Goal: Find specific page/section: Find specific page/section

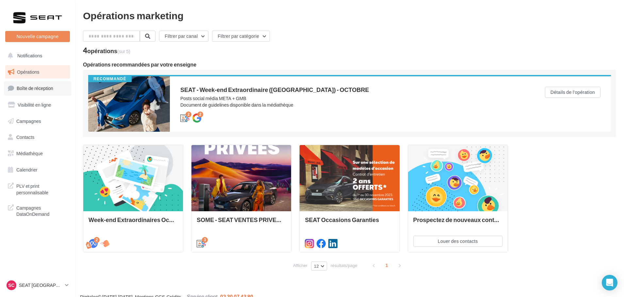
click at [41, 92] on link "Boîte de réception" at bounding box center [37, 88] width 67 height 14
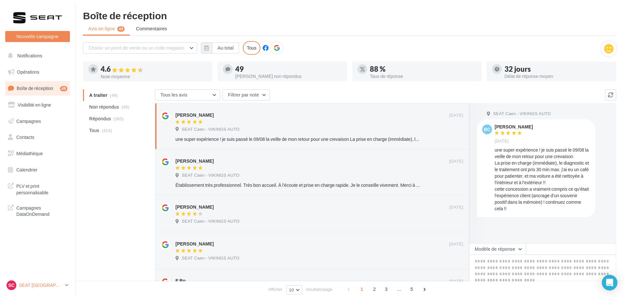
click at [38, 284] on p "SEAT [GEOGRAPHIC_DATA]" at bounding box center [40, 285] width 43 height 7
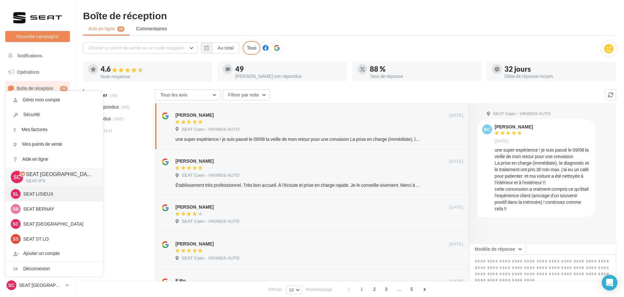
click at [31, 192] on p "SEAT LISIEUX" at bounding box center [59, 194] width 72 height 7
